Goal: Transaction & Acquisition: Purchase product/service

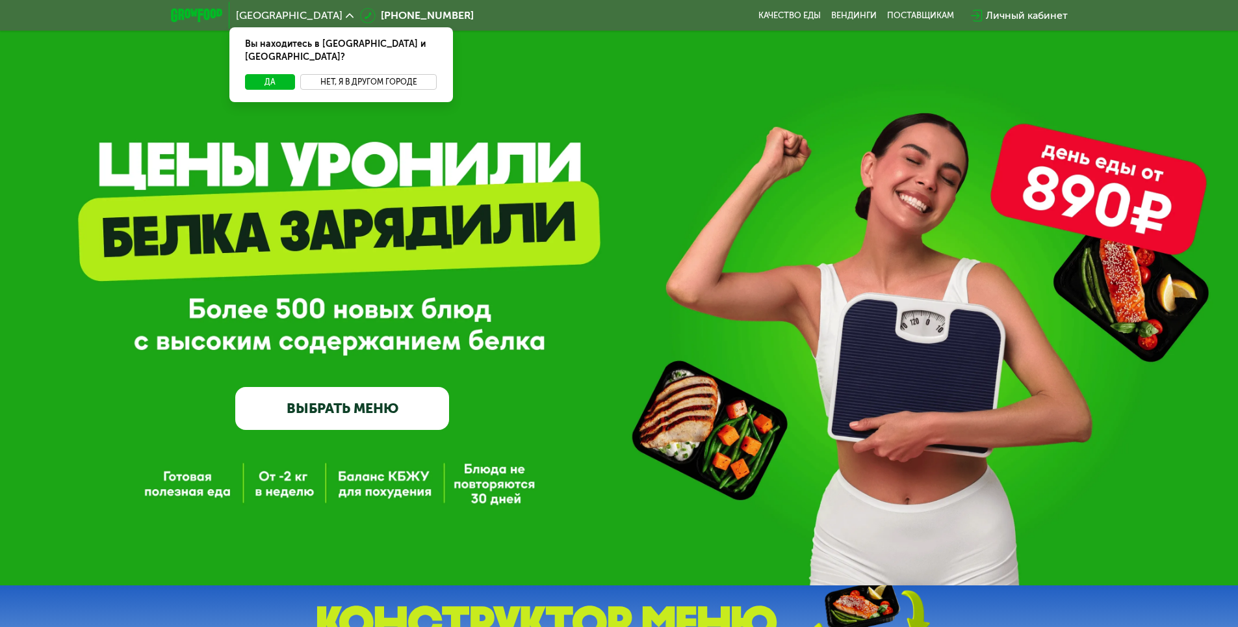
click at [337, 74] on button "Нет, я в другом городе" at bounding box center [368, 82] width 137 height 16
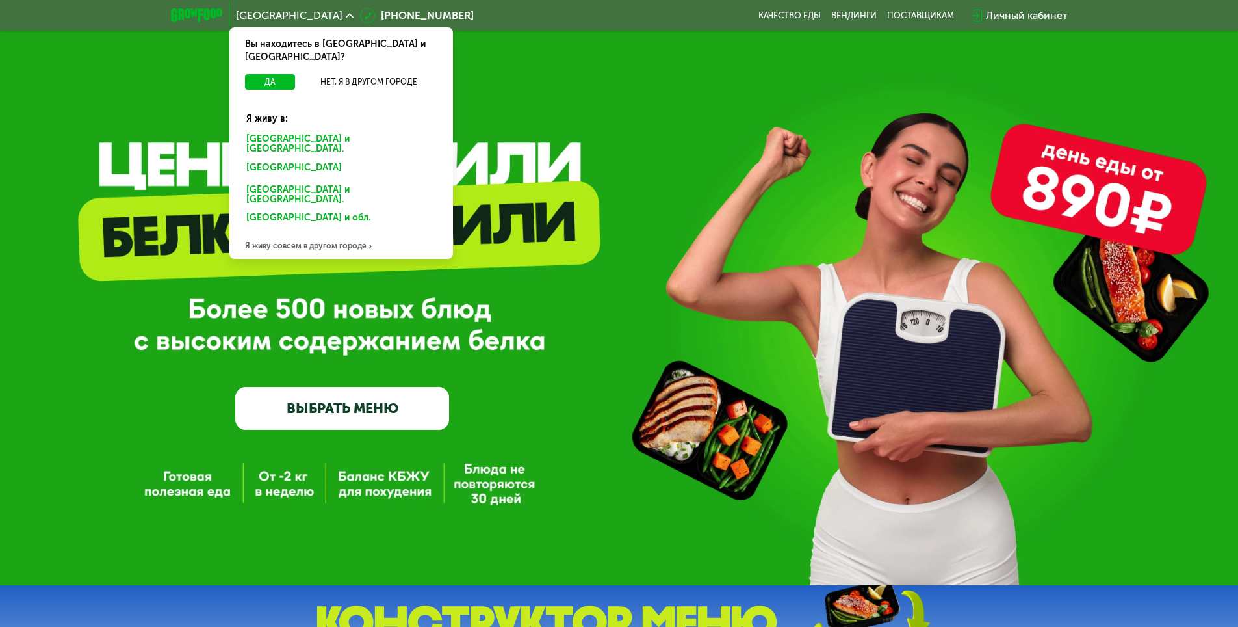
click at [304, 159] on div "[GEOGRAPHIC_DATA] и [GEOGRAPHIC_DATA]." at bounding box center [338, 169] width 203 height 21
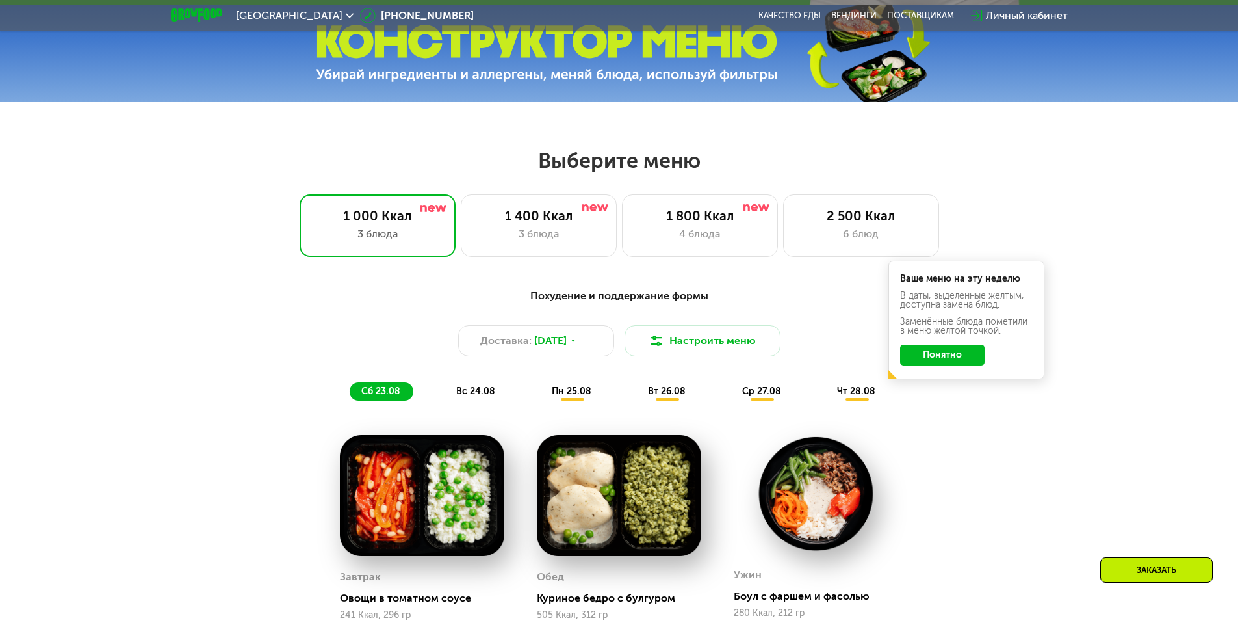
scroll to position [585, 0]
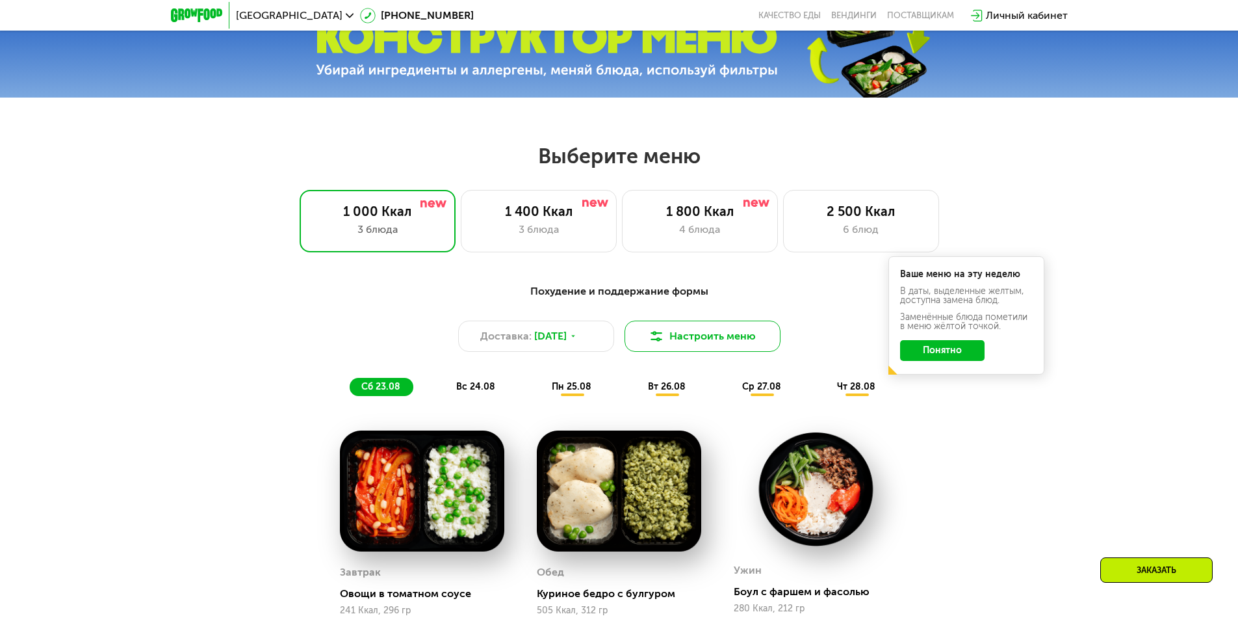
click at [708, 340] on button "Настроить меню" at bounding box center [703, 335] width 156 height 31
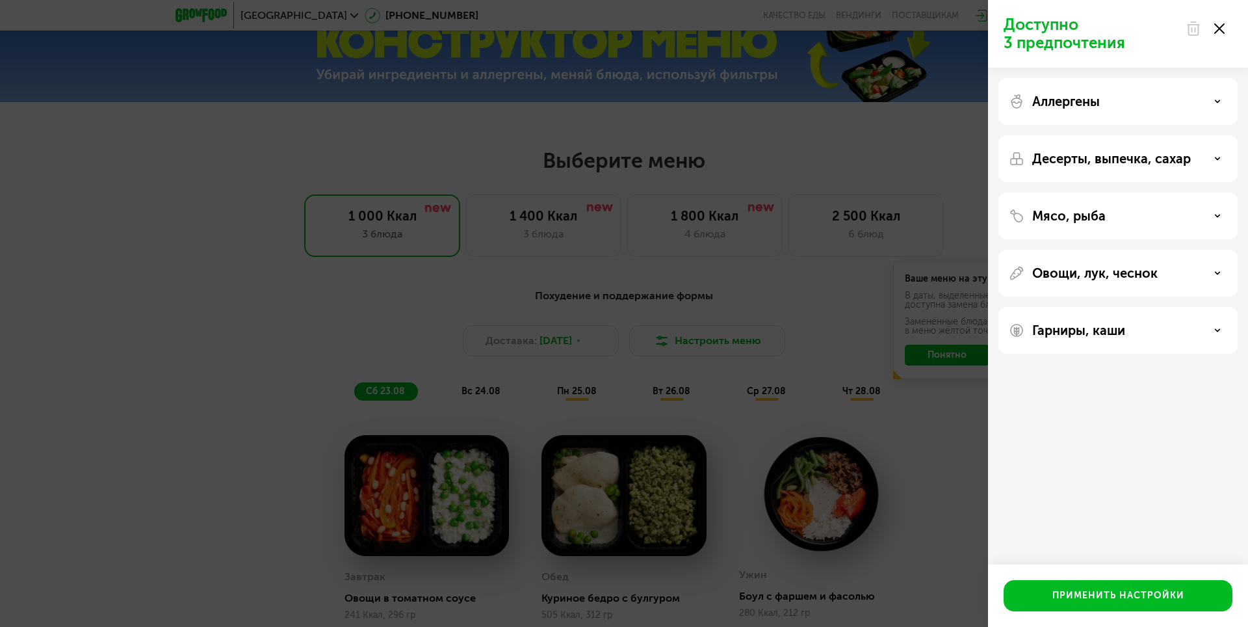
click at [1221, 25] on icon at bounding box center [1219, 28] width 10 height 10
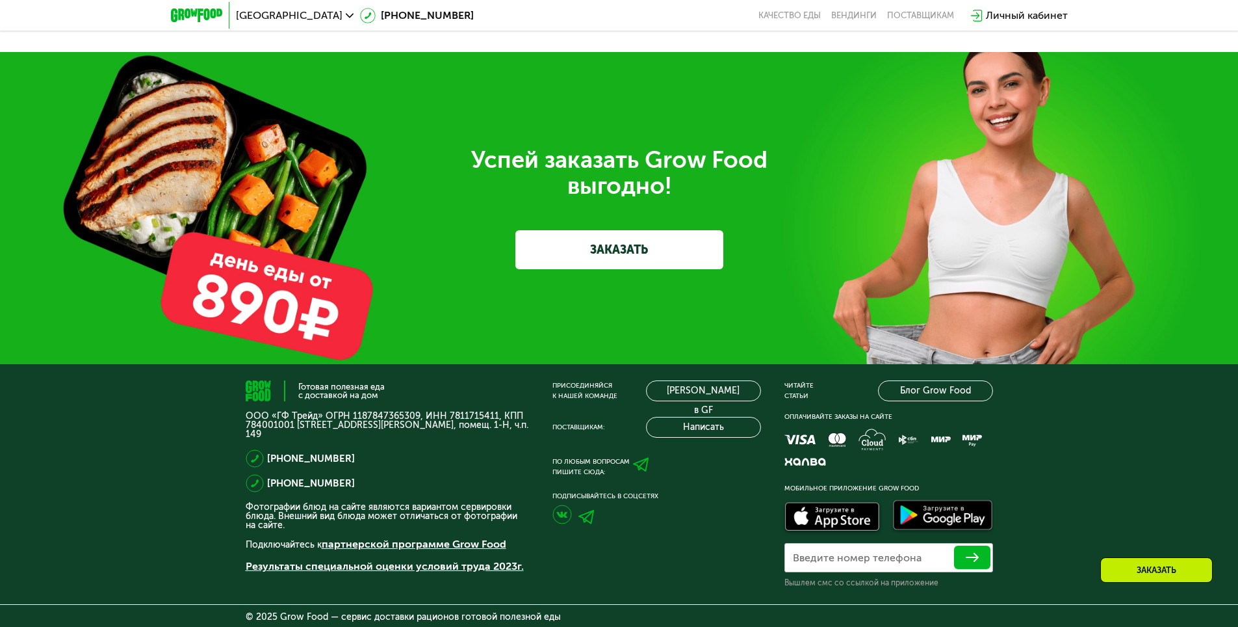
scroll to position [4030, 0]
